Goal: Task Accomplishment & Management: Complete application form

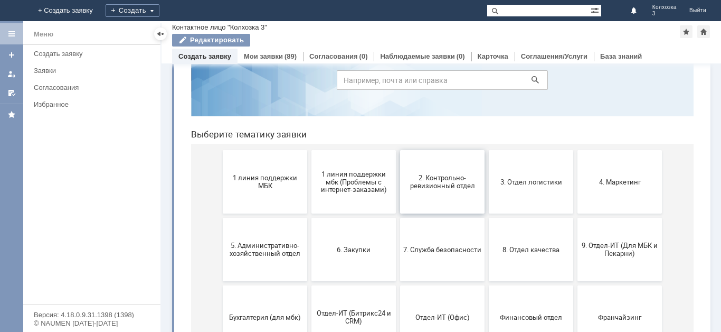
scroll to position [106, 0]
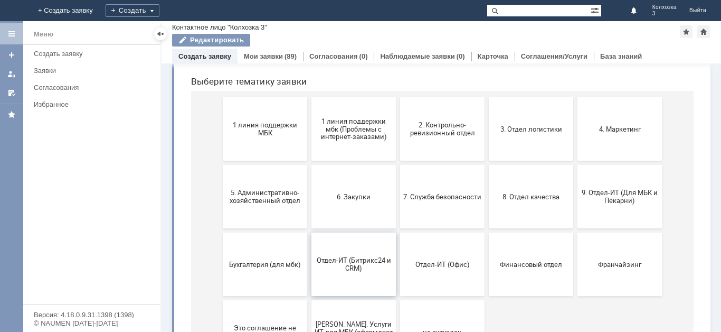
click at [340, 266] on span "Отдел-ИТ (Битрикс24 и CRM)" at bounding box center [354, 264] width 78 height 16
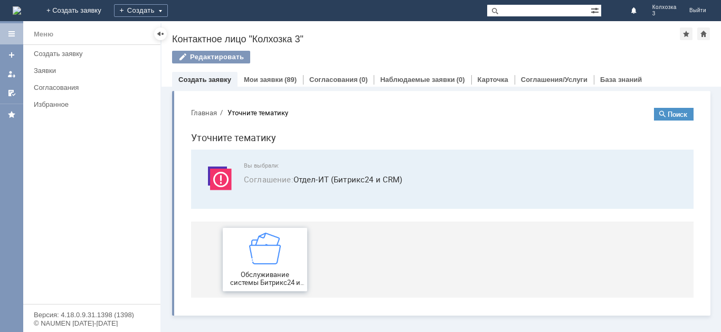
click at [267, 249] on img at bounding box center [265, 248] width 32 height 32
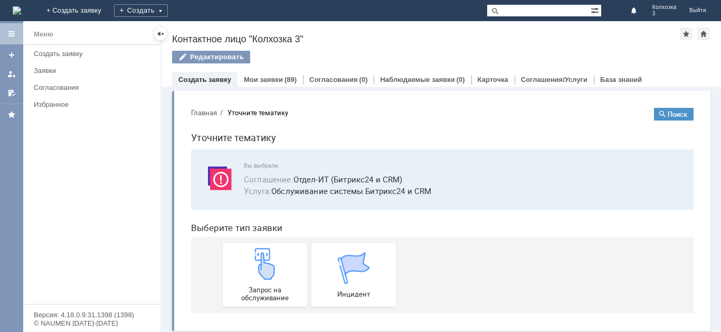
scroll to position [4, 0]
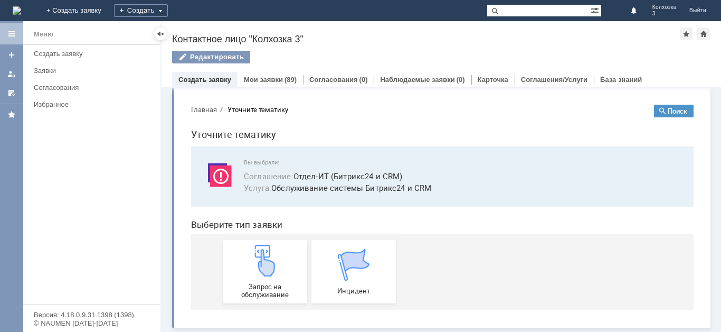
click at [267, 250] on img at bounding box center [265, 261] width 32 height 32
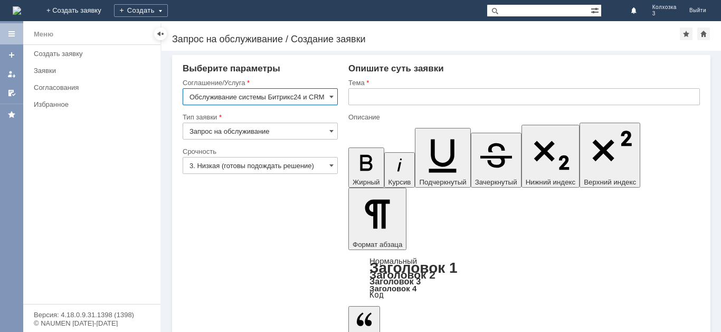
click at [382, 95] on input "text" at bounding box center [525, 96] width 352 height 17
click at [364, 100] on input "text" at bounding box center [525, 96] width 352 height 17
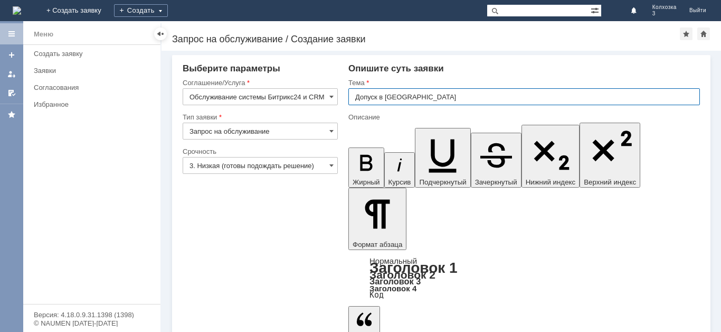
type input "Допуск в [GEOGRAPHIC_DATA]"
click at [329, 167] on input "3. Низкая (готовы подождать решение)" at bounding box center [260, 165] width 155 height 17
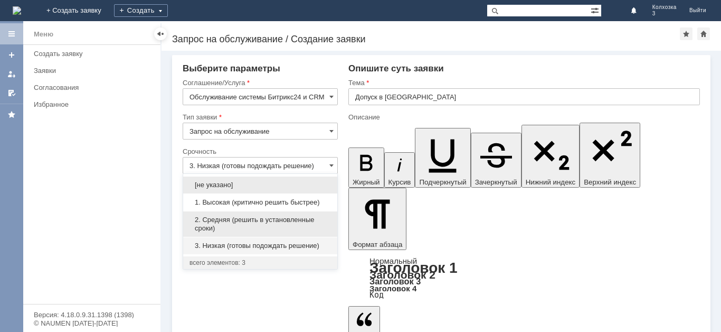
click at [233, 215] on div "2. Средняя (решить в установленные сроки)" at bounding box center [260, 223] width 154 height 25
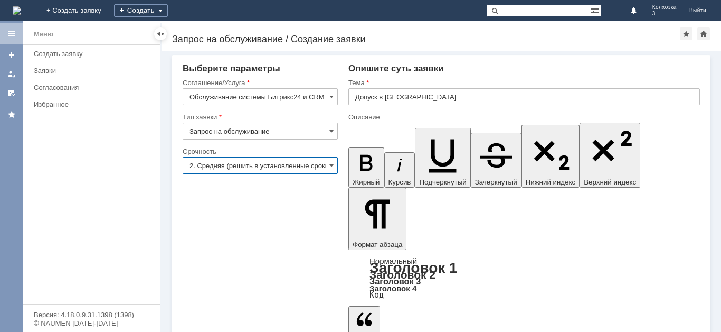
type input "2. Средняя (решить в установленные сроки)"
